Goal: Information Seeking & Learning: Compare options

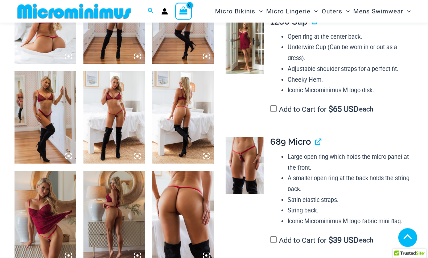
scroll to position [379, 0]
click at [250, 163] on img at bounding box center [244, 165] width 38 height 57
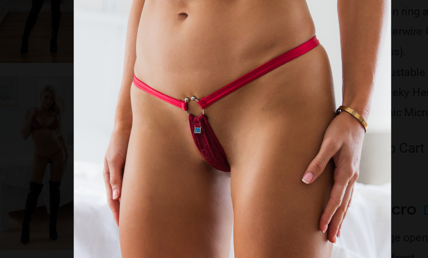
scroll to position [371, 0]
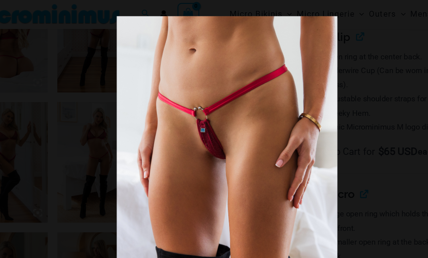
click at [304, 76] on div at bounding box center [214, 129] width 428 height 258
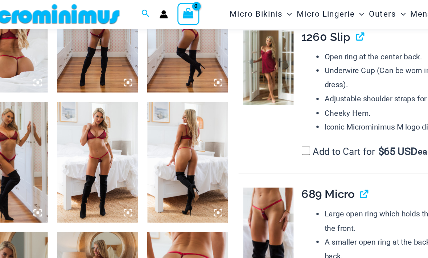
click at [83, 126] on img at bounding box center [114, 125] width 62 height 92
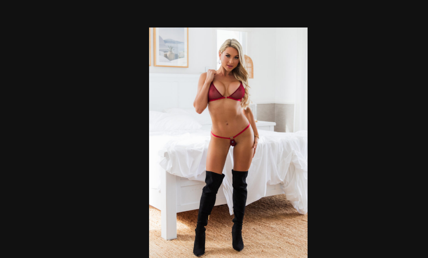
click at [280, 84] on div at bounding box center [214, 129] width 428 height 258
click at [293, 75] on div at bounding box center [214, 129] width 428 height 258
click at [47, 33] on div at bounding box center [214, 129] width 428 height 258
click at [292, 67] on div at bounding box center [214, 129] width 428 height 258
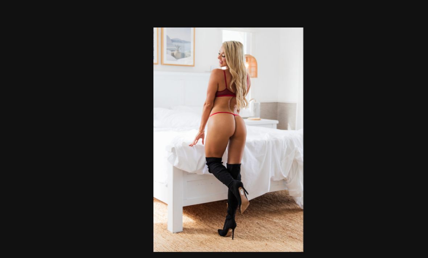
click at [285, 82] on div at bounding box center [214, 129] width 428 height 258
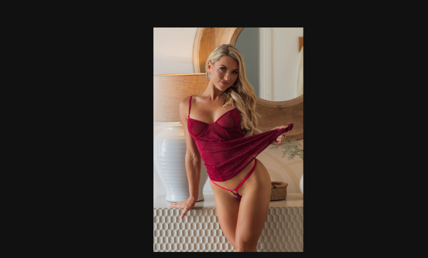
click at [305, 76] on div at bounding box center [214, 129] width 428 height 258
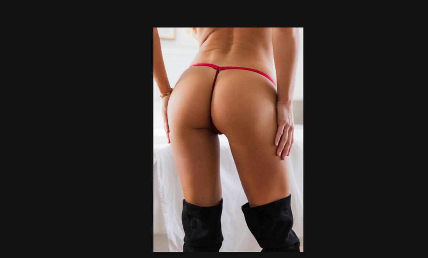
click at [319, 58] on div at bounding box center [214, 129] width 428 height 258
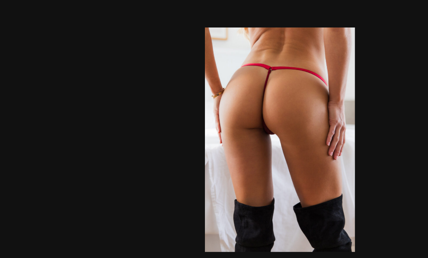
click at [314, 66] on div at bounding box center [214, 129] width 428 height 258
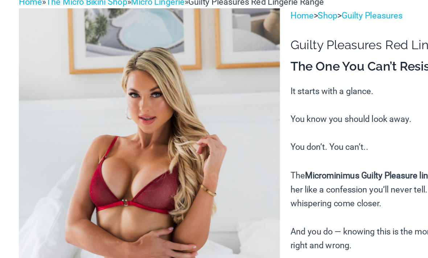
scroll to position [0, 0]
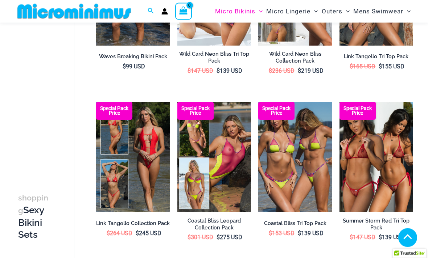
scroll to position [149, 0]
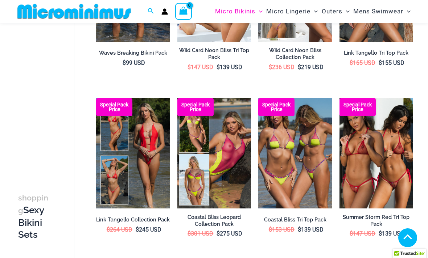
click at [339, 98] on img at bounding box center [339, 98] width 0 height 0
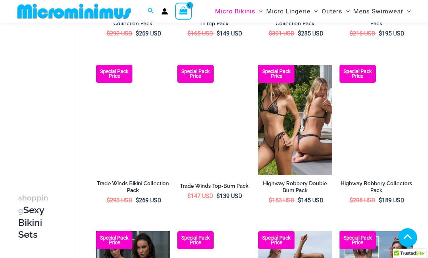
scroll to position [534, 0]
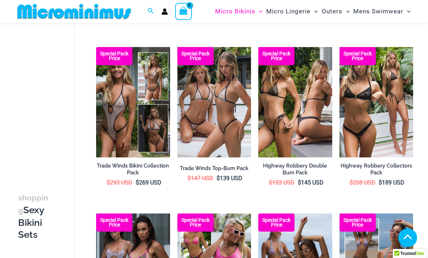
click at [177, 47] on img at bounding box center [177, 47] width 0 height 0
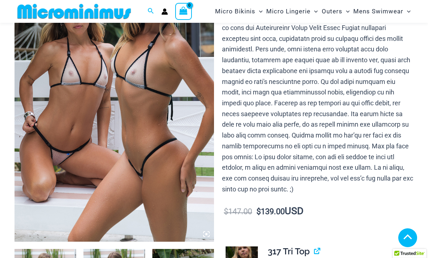
scroll to position [123, 0]
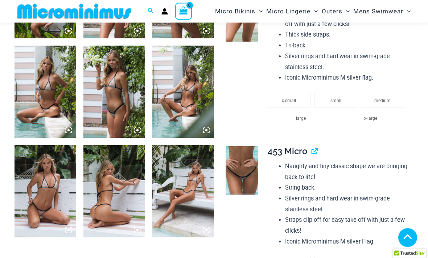
click at [247, 162] on img at bounding box center [241, 171] width 32 height 49
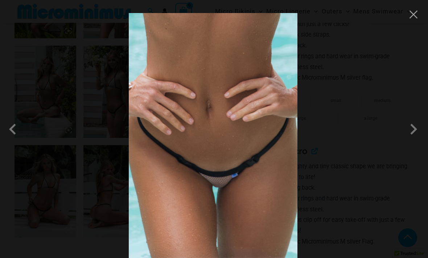
click at [416, 138] on span at bounding box center [413, 130] width 22 height 22
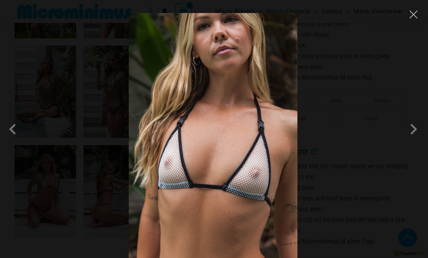
click at [410, 140] on span at bounding box center [413, 130] width 22 height 22
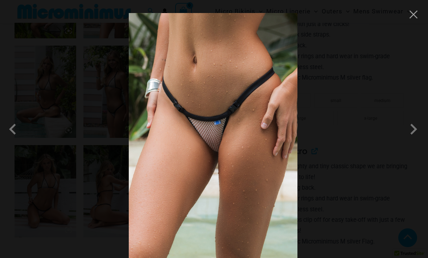
click at [411, 140] on span at bounding box center [413, 130] width 22 height 22
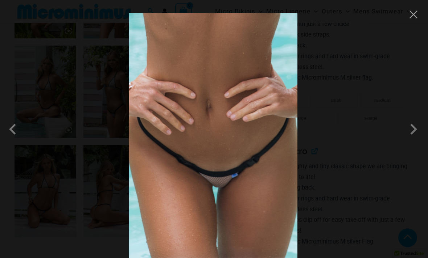
click at [411, 139] on span at bounding box center [413, 130] width 22 height 22
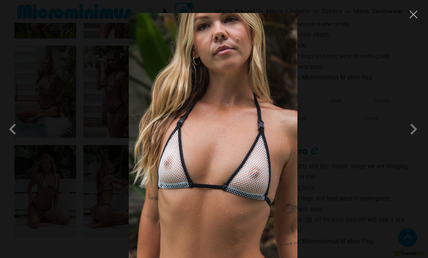
click at [416, 11] on button "Close" at bounding box center [413, 14] width 11 height 11
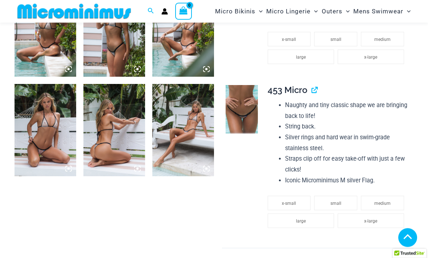
scroll to position [565, 0]
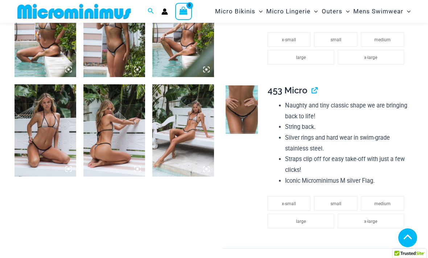
click at [101, 140] on img at bounding box center [114, 130] width 62 height 92
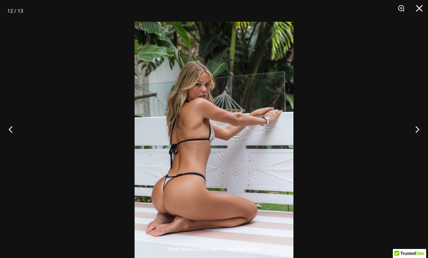
click at [423, 5] on button "Close" at bounding box center [416, 11] width 18 height 22
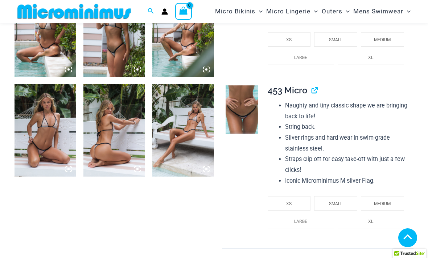
scroll to position [1147, 0]
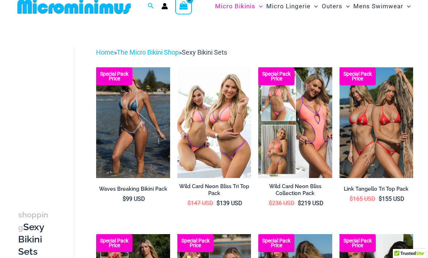
scroll to position [21, 0]
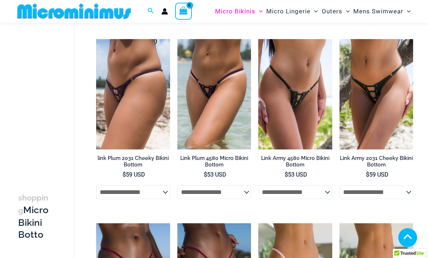
scroll to position [1503, 0]
click at [258, 39] on img at bounding box center [258, 39] width 0 height 0
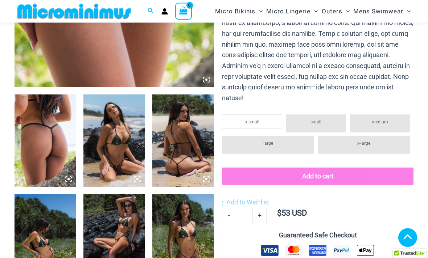
scroll to position [256, 0]
click at [179, 157] on img at bounding box center [183, 141] width 62 height 92
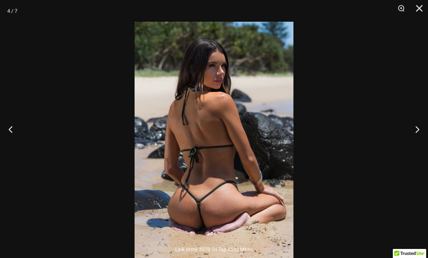
click at [422, 3] on button "Close" at bounding box center [416, 11] width 18 height 22
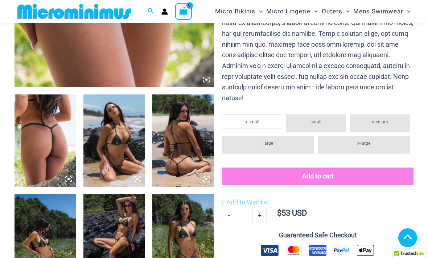
click at [53, 142] on img at bounding box center [45, 141] width 62 height 92
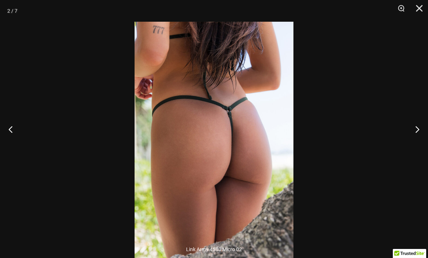
click at [413, 140] on button "Next" at bounding box center [413, 129] width 27 height 36
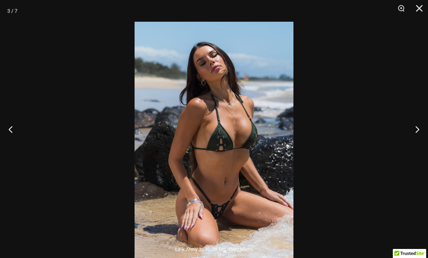
click at [414, 141] on button "Next" at bounding box center [413, 129] width 27 height 36
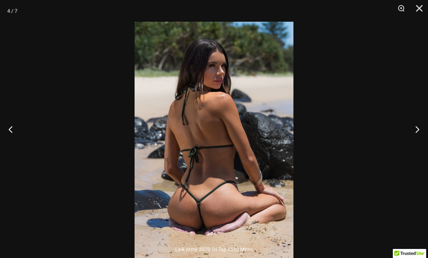
click at [418, 136] on button "Next" at bounding box center [413, 129] width 27 height 36
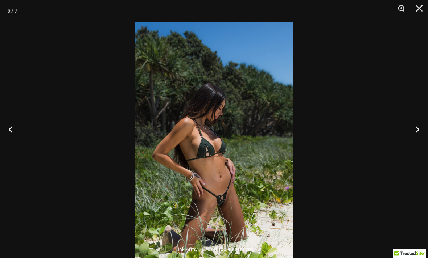
click at [422, 8] on button "Close" at bounding box center [416, 11] width 18 height 22
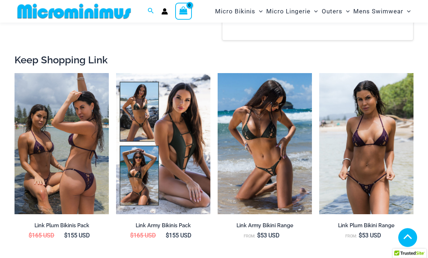
scroll to position [693, 0]
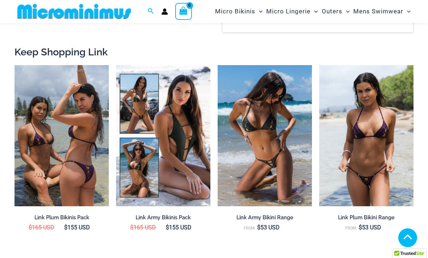
click at [217, 65] on img at bounding box center [217, 65] width 0 height 0
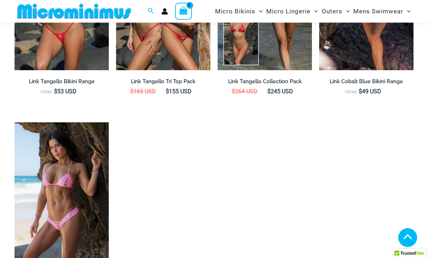
scroll to position [1023, 0]
click at [14, 123] on img at bounding box center [14, 123] width 0 height 0
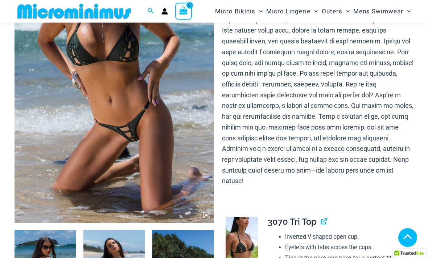
scroll to position [111, 0]
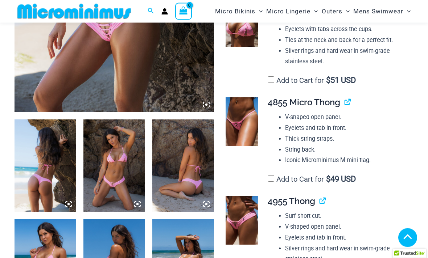
scroll to position [290, 0]
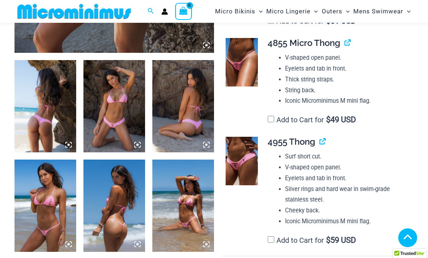
click at [178, 195] on img at bounding box center [183, 206] width 62 height 92
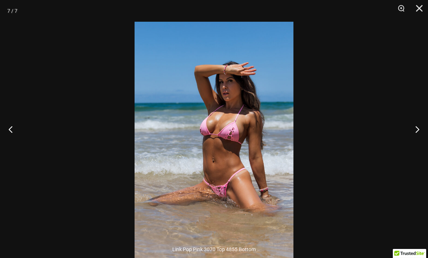
click at [416, 140] on button "Next" at bounding box center [413, 129] width 27 height 36
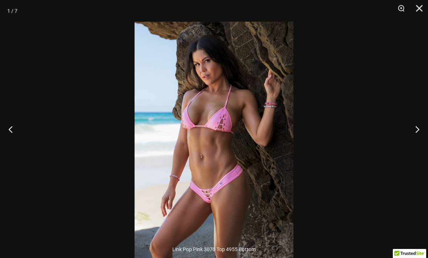
click at [410, 140] on button "Next" at bounding box center [413, 129] width 27 height 36
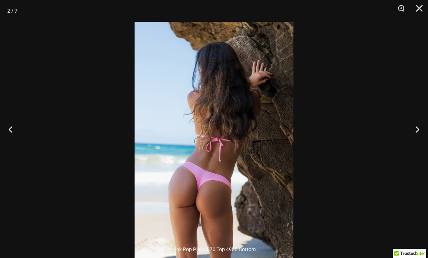
click at [411, 140] on button "Next" at bounding box center [413, 129] width 27 height 36
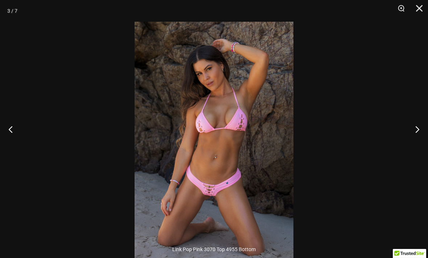
click at [409, 137] on button "Next" at bounding box center [413, 129] width 27 height 36
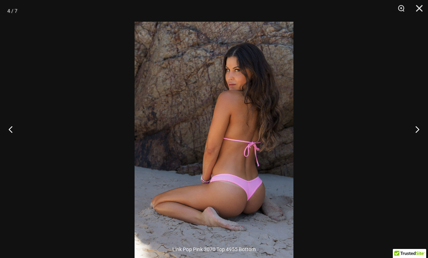
click at [408, 136] on button "Next" at bounding box center [413, 129] width 27 height 36
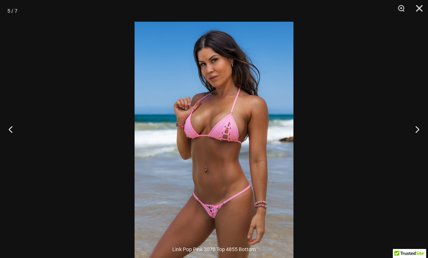
click at [408, 137] on button "Next" at bounding box center [413, 129] width 27 height 36
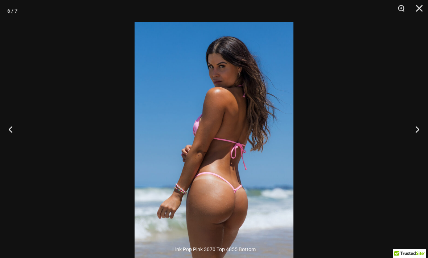
click at [419, 9] on button "Close" at bounding box center [416, 11] width 18 height 22
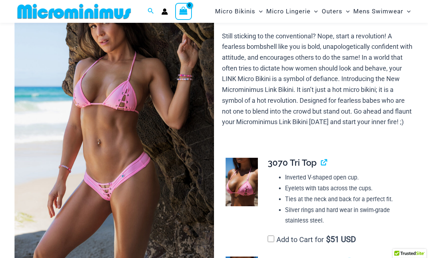
scroll to position [0, 0]
